Goal: Task Accomplishment & Management: Manage account settings

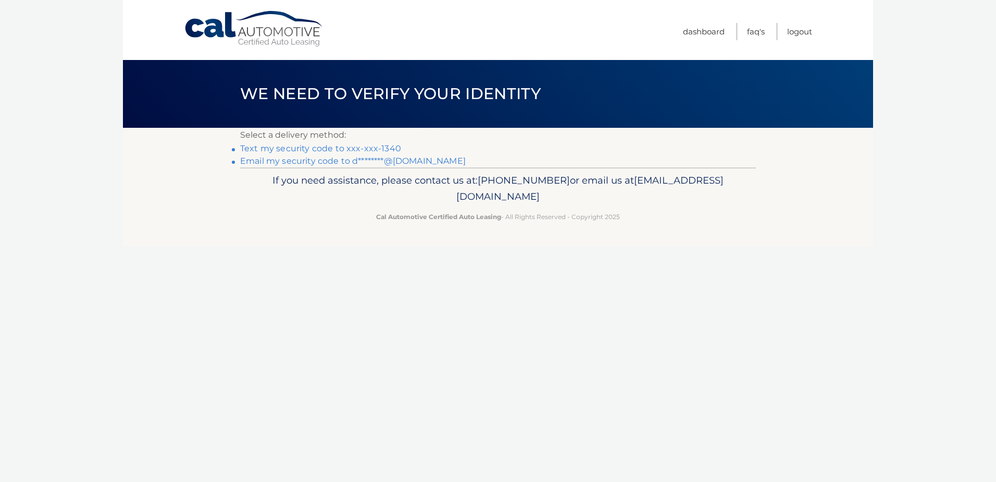
click at [344, 149] on link "Text my security code to xxx-xxx-1340" at bounding box center [320, 148] width 161 height 10
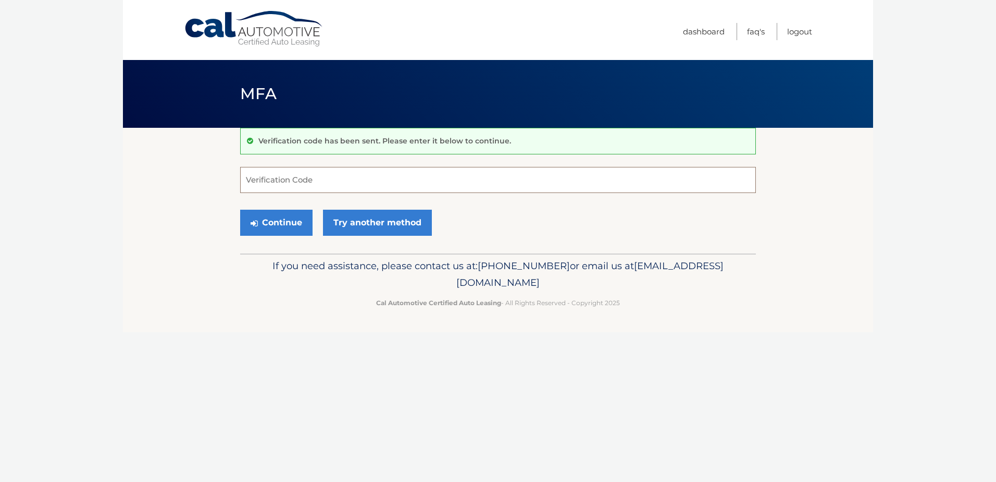
click at [367, 175] on input "Verification Code" at bounding box center [498, 180] width 516 height 26
type input "395582"
click at [269, 218] on button "Continue" at bounding box center [276, 222] width 72 height 26
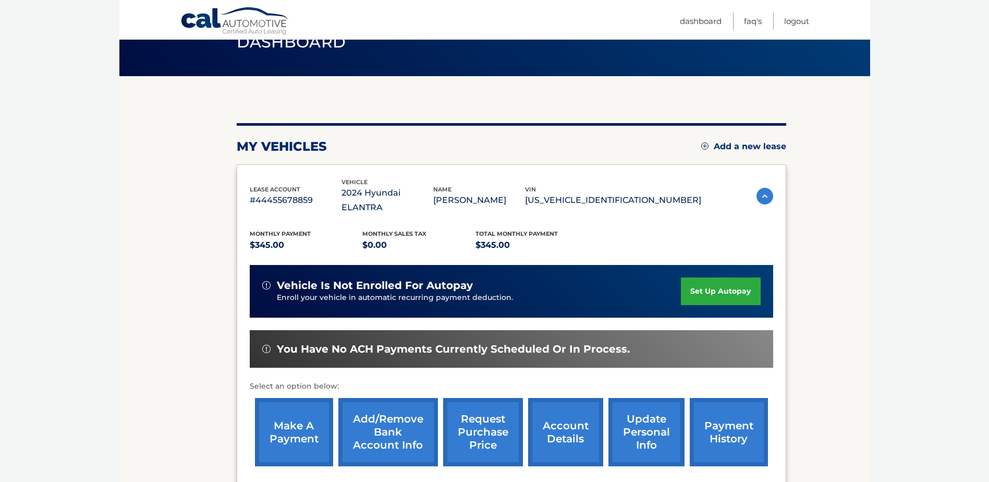
scroll to position [52, 0]
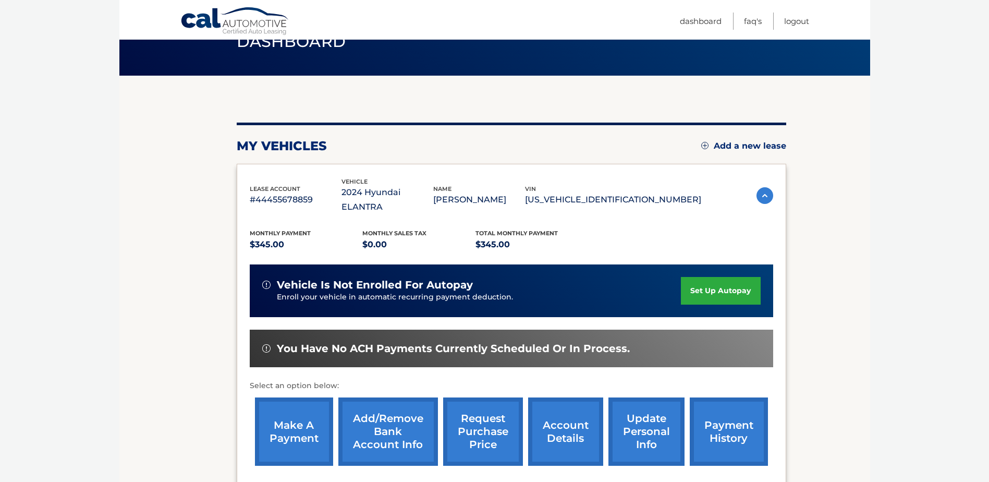
click at [302, 413] on link "make a payment" at bounding box center [294, 431] width 78 height 68
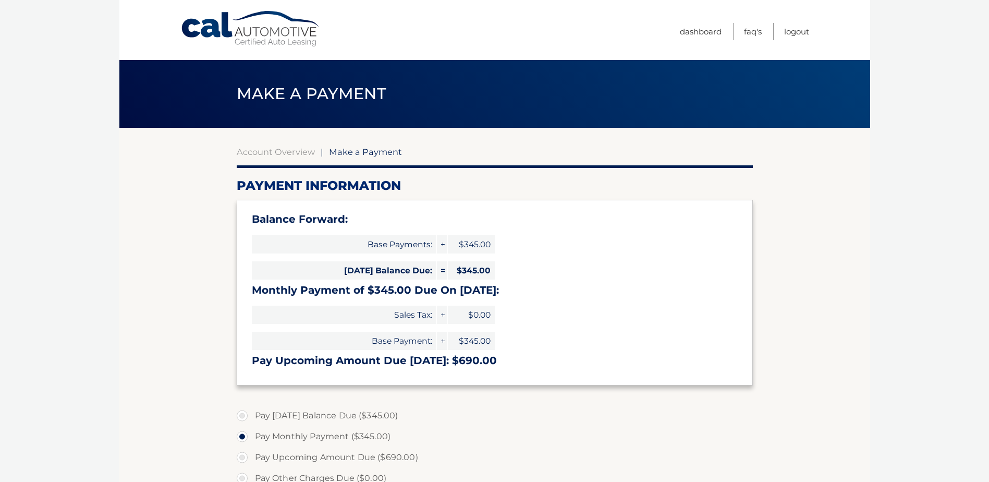
select select "YTAwMTI1NjUtOTI1NC00NzRlLTljNTMtZmU5NGY3YmFkMGI1"
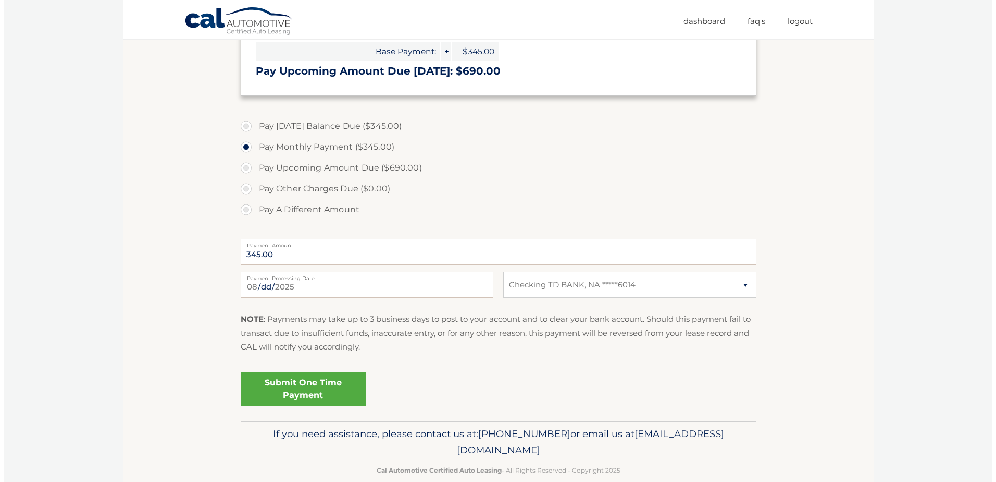
scroll to position [307, 0]
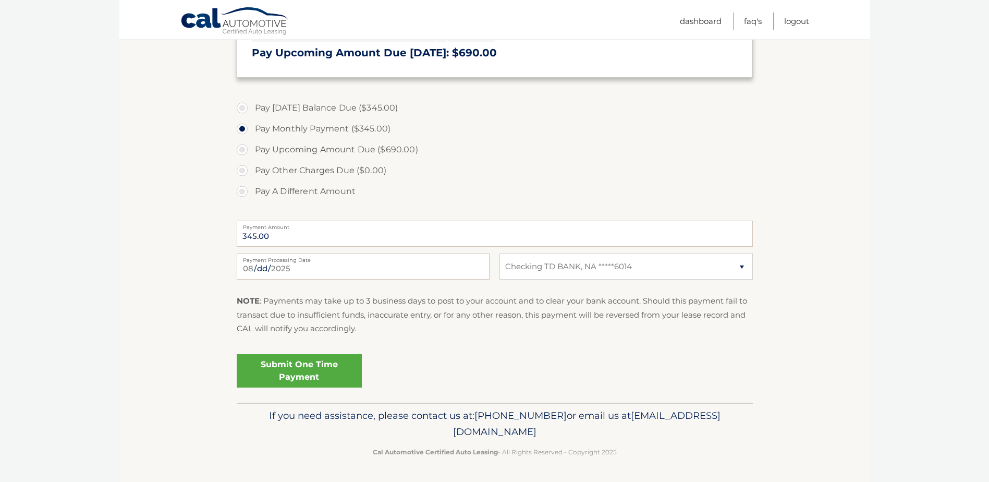
click at [304, 368] on link "Submit One Time Payment" at bounding box center [299, 370] width 125 height 33
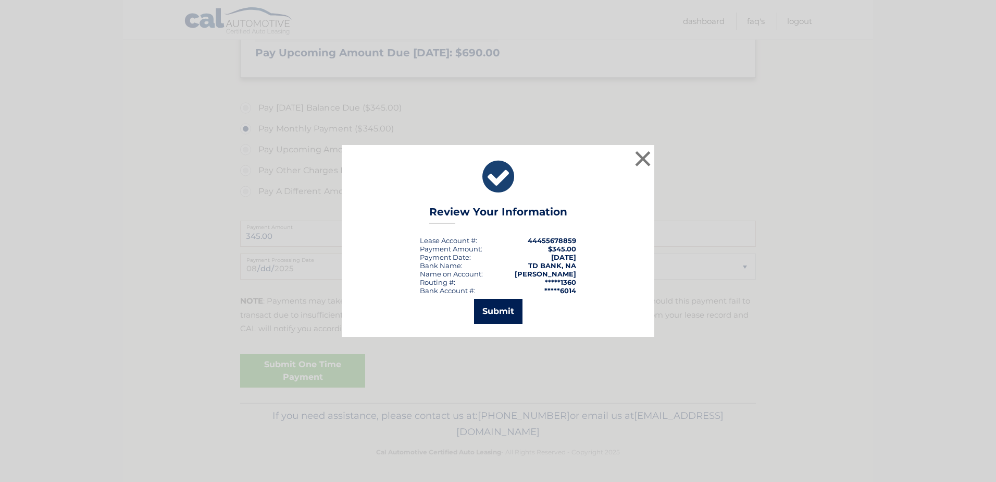
click at [495, 312] on button "Submit" at bounding box center [498, 311] width 48 height 25
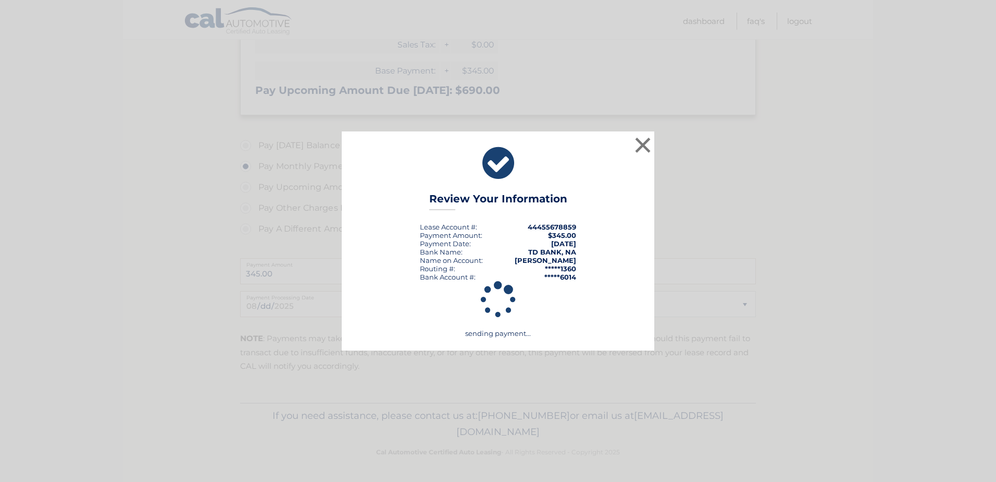
scroll to position [270, 0]
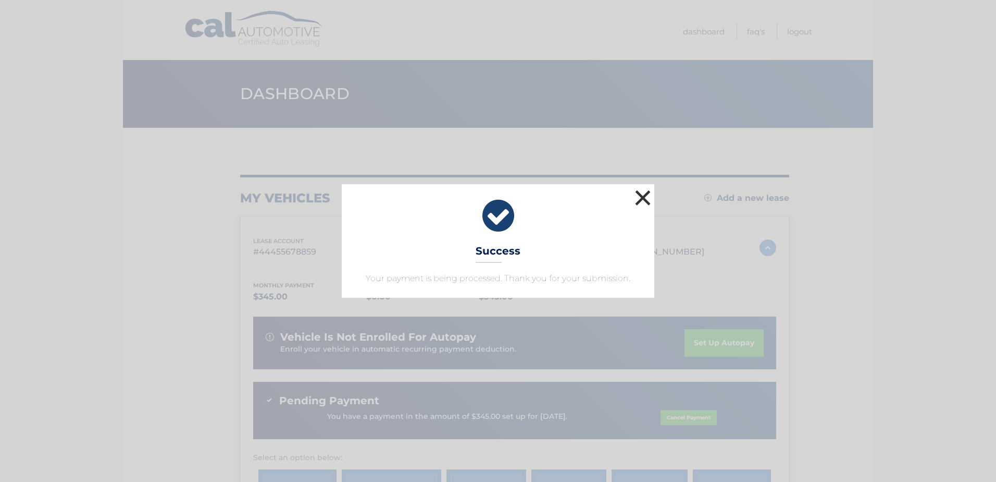
click at [640, 193] on button "×" at bounding box center [643, 197] width 21 height 21
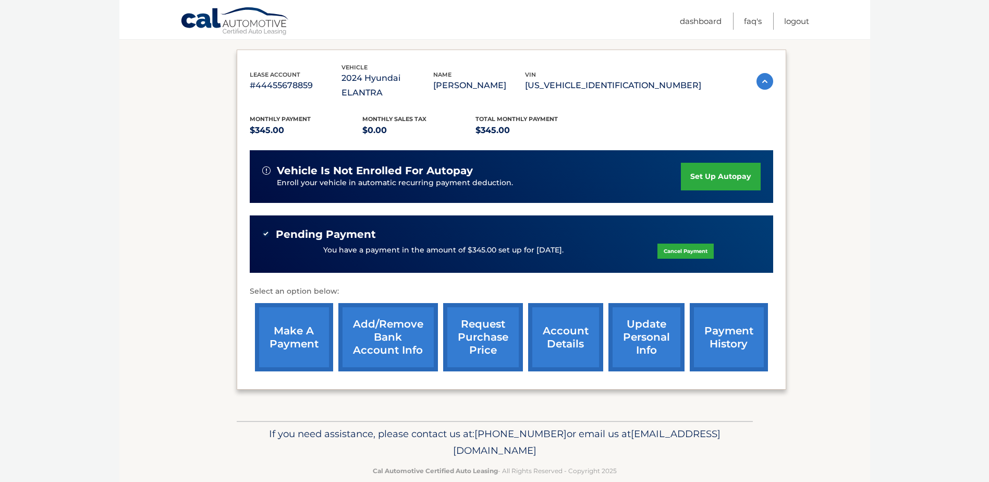
scroll to position [170, 0]
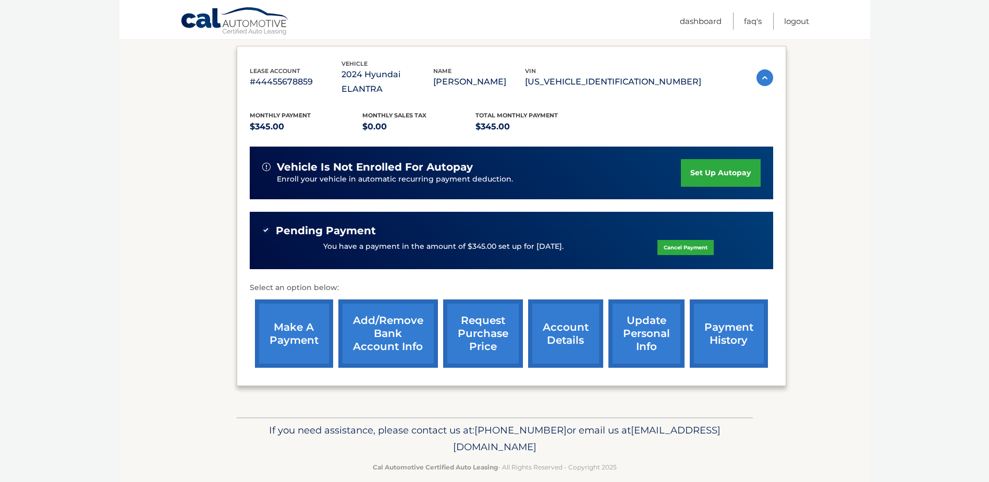
click at [740, 318] on link "payment history" at bounding box center [728, 333] width 78 height 68
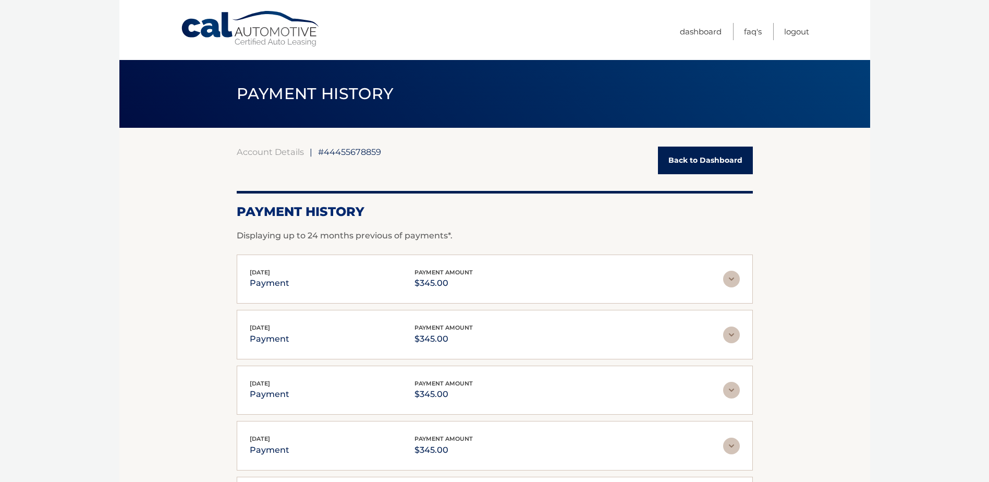
click at [689, 158] on link "Back to Dashboard" at bounding box center [705, 160] width 95 height 28
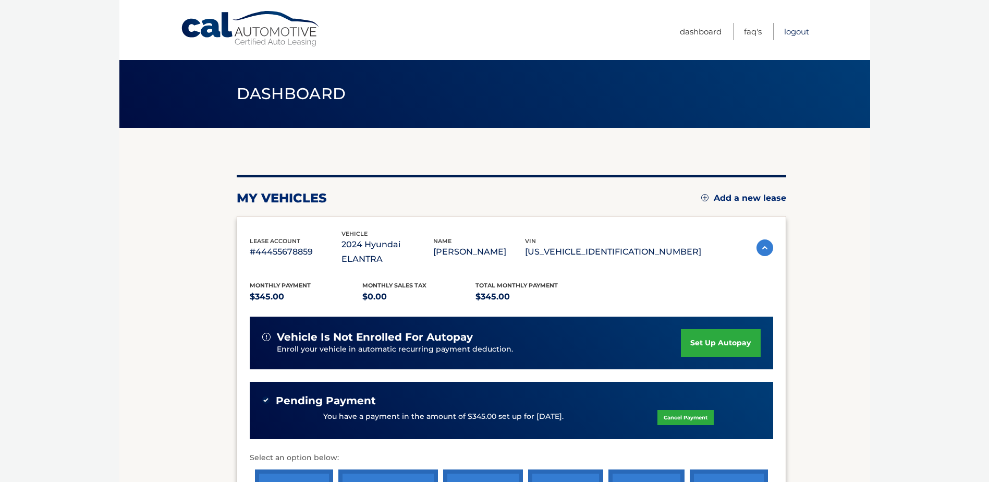
click at [796, 33] on link "Logout" at bounding box center [796, 31] width 25 height 17
